Goal: Task Accomplishment & Management: Use online tool/utility

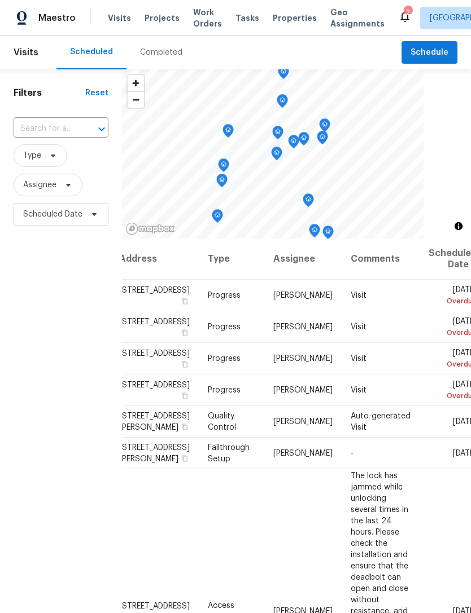
scroll to position [0, 17]
click at [154, 53] on div "Completed" at bounding box center [161, 52] width 42 height 11
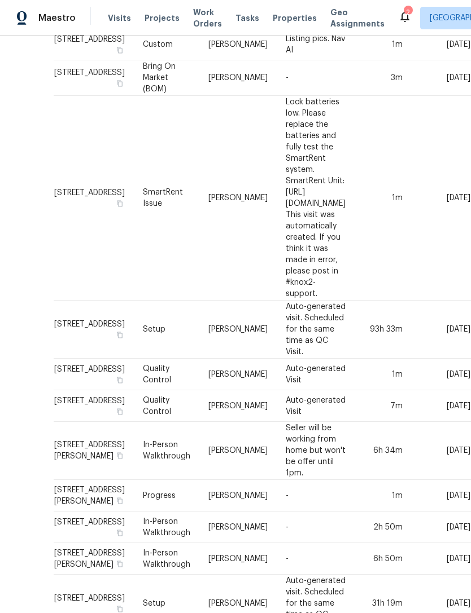
scroll to position [275, 288]
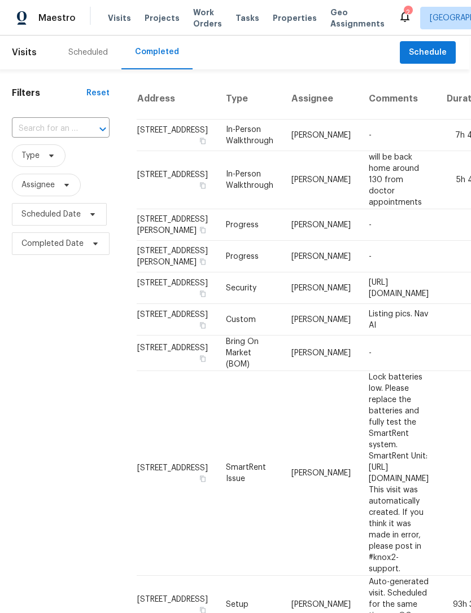
click at [162, 16] on span "Projects" at bounding box center [161, 17] width 35 height 11
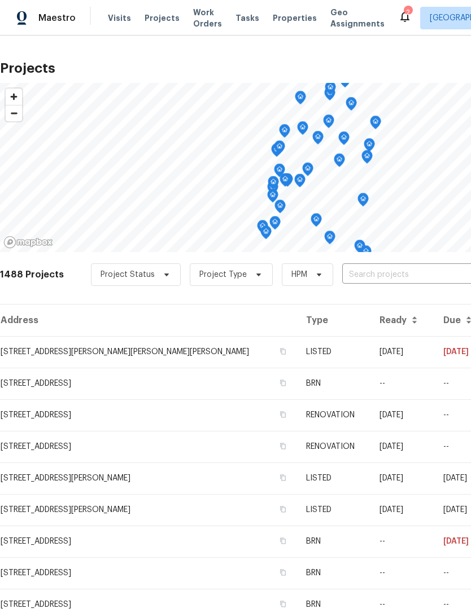
click at [285, 16] on span "Properties" at bounding box center [295, 17] width 44 height 11
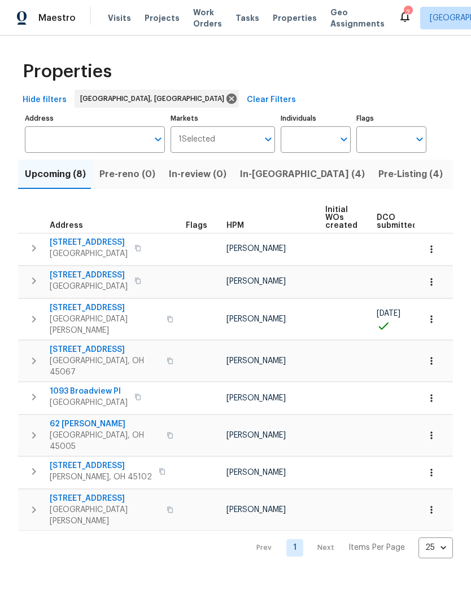
click at [253, 175] on span "In-[GEOGRAPHIC_DATA] (4)" at bounding box center [302, 174] width 125 height 16
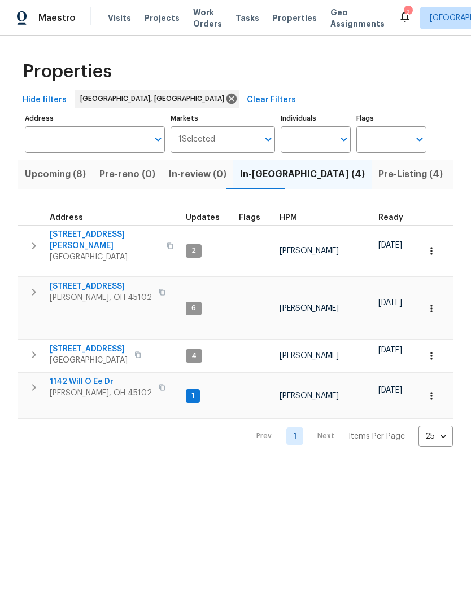
click at [39, 286] on icon "button" at bounding box center [34, 293] width 14 height 14
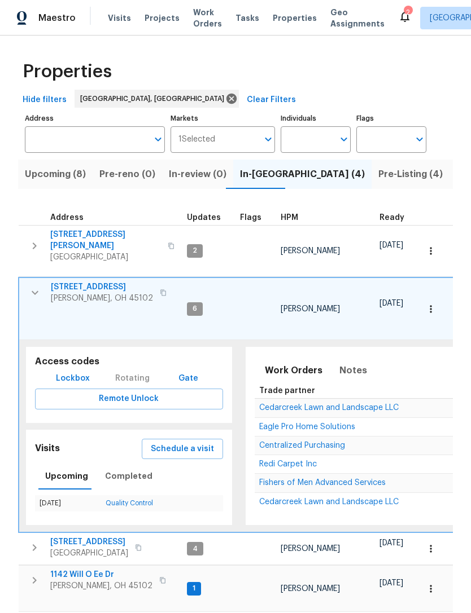
click at [78, 372] on span "Lockbox" at bounding box center [73, 379] width 34 height 14
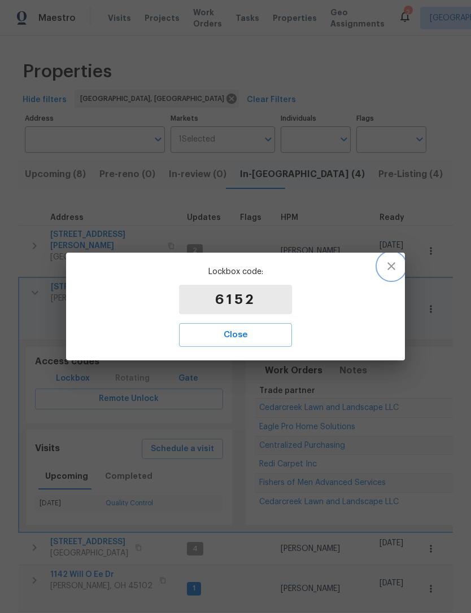
click at [388, 266] on icon "button" at bounding box center [391, 267] width 14 height 14
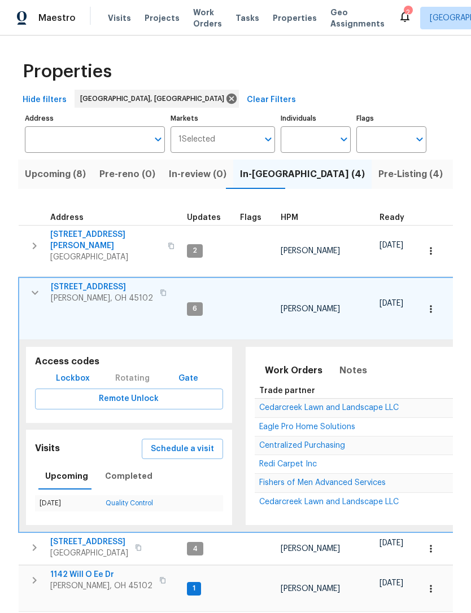
click at [131, 368] on div "Rotating" at bounding box center [132, 378] width 43 height 21
click at [113, 368] on div "Rotating" at bounding box center [132, 378] width 43 height 21
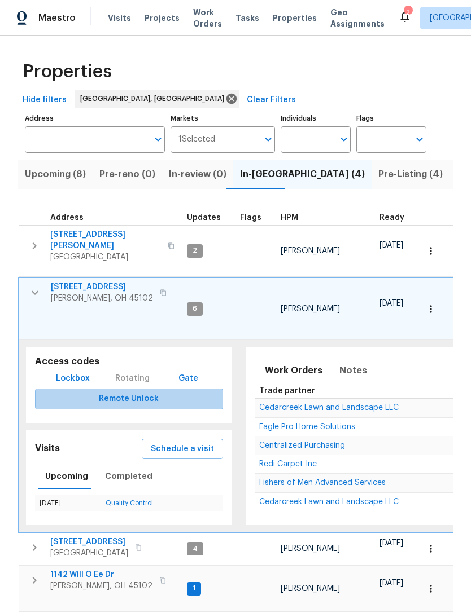
click at [144, 392] on span "Remote Unlock" at bounding box center [129, 399] width 170 height 14
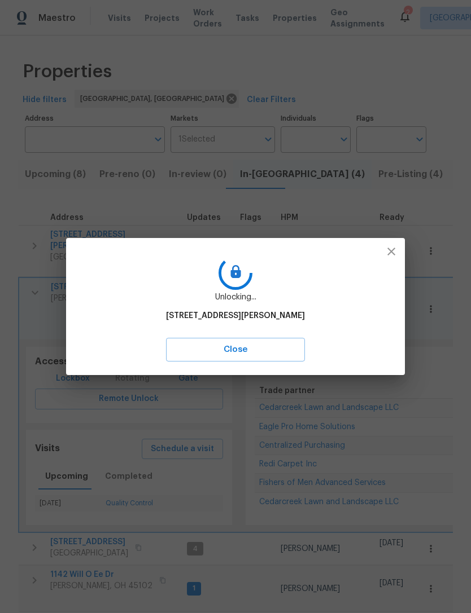
click at [256, 357] on span "Close" at bounding box center [235, 349] width 114 height 15
